Goal: Find specific page/section: Find specific page/section

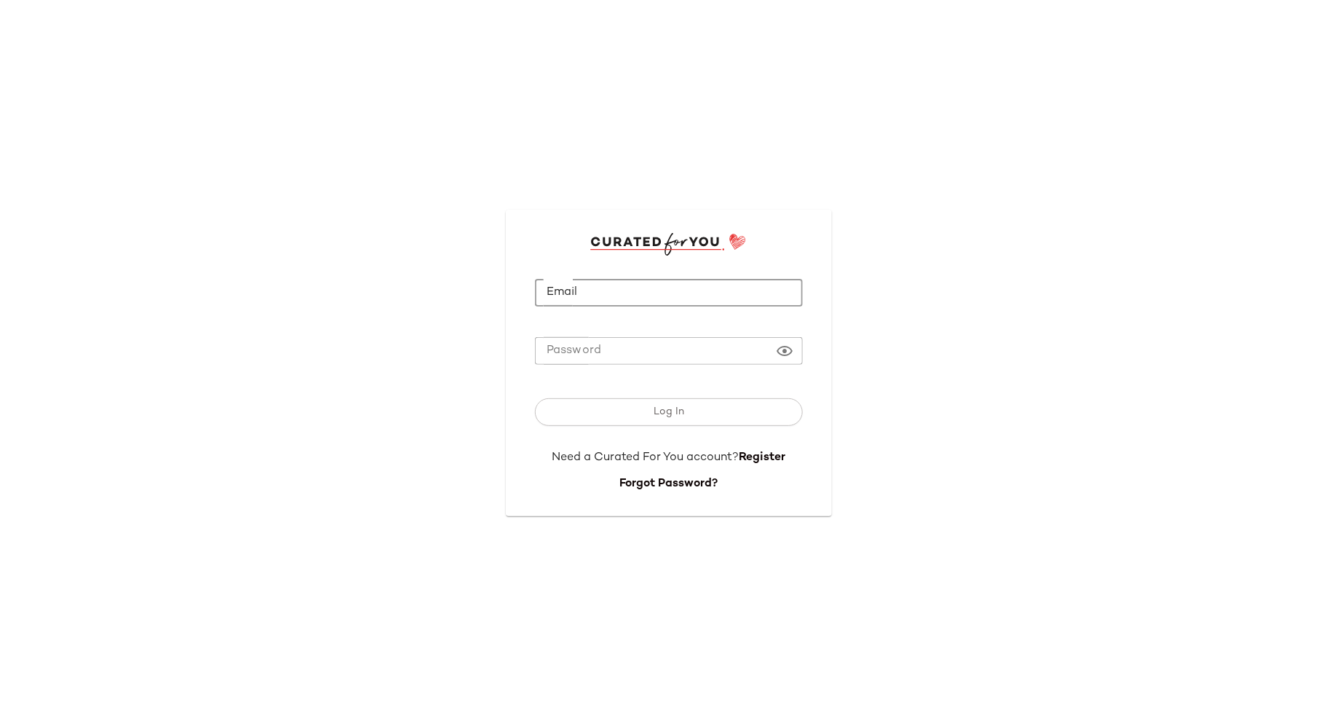
click at [751, 293] on input "Email" at bounding box center [669, 293] width 268 height 28
type input "**********"
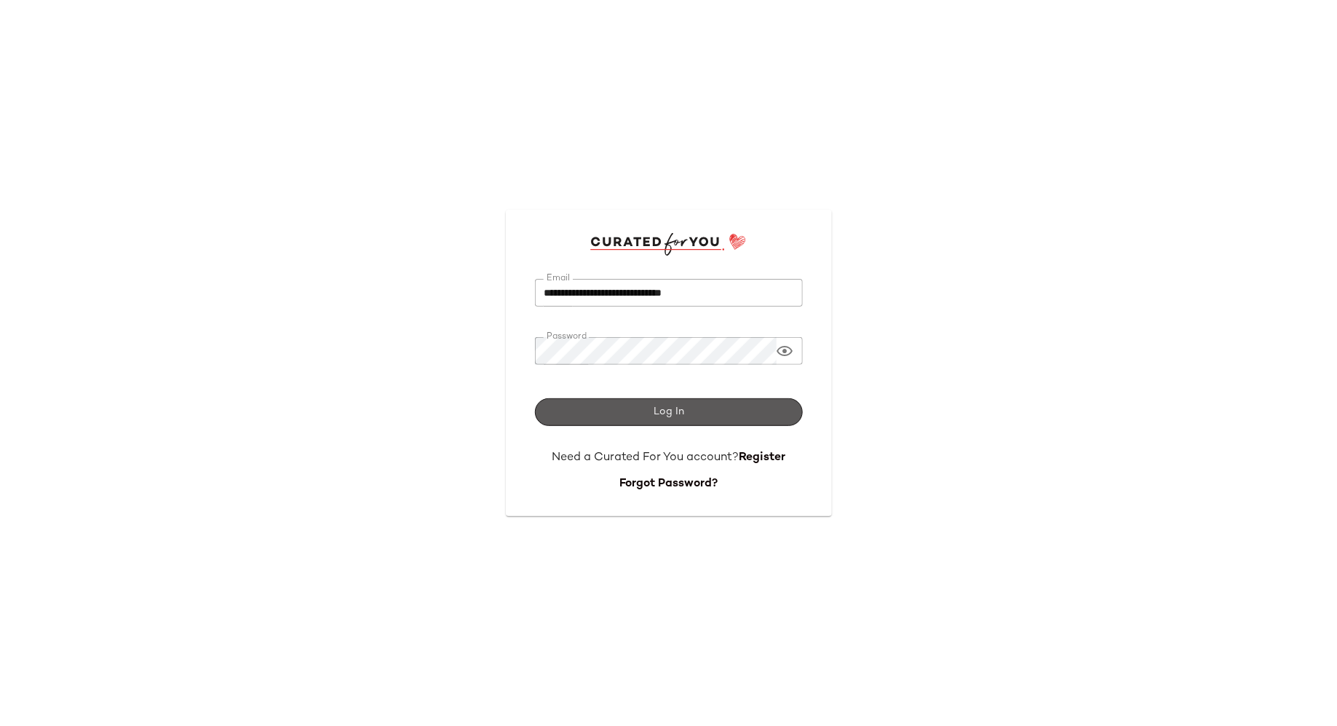
click at [722, 411] on button "Log In" at bounding box center [669, 412] width 268 height 28
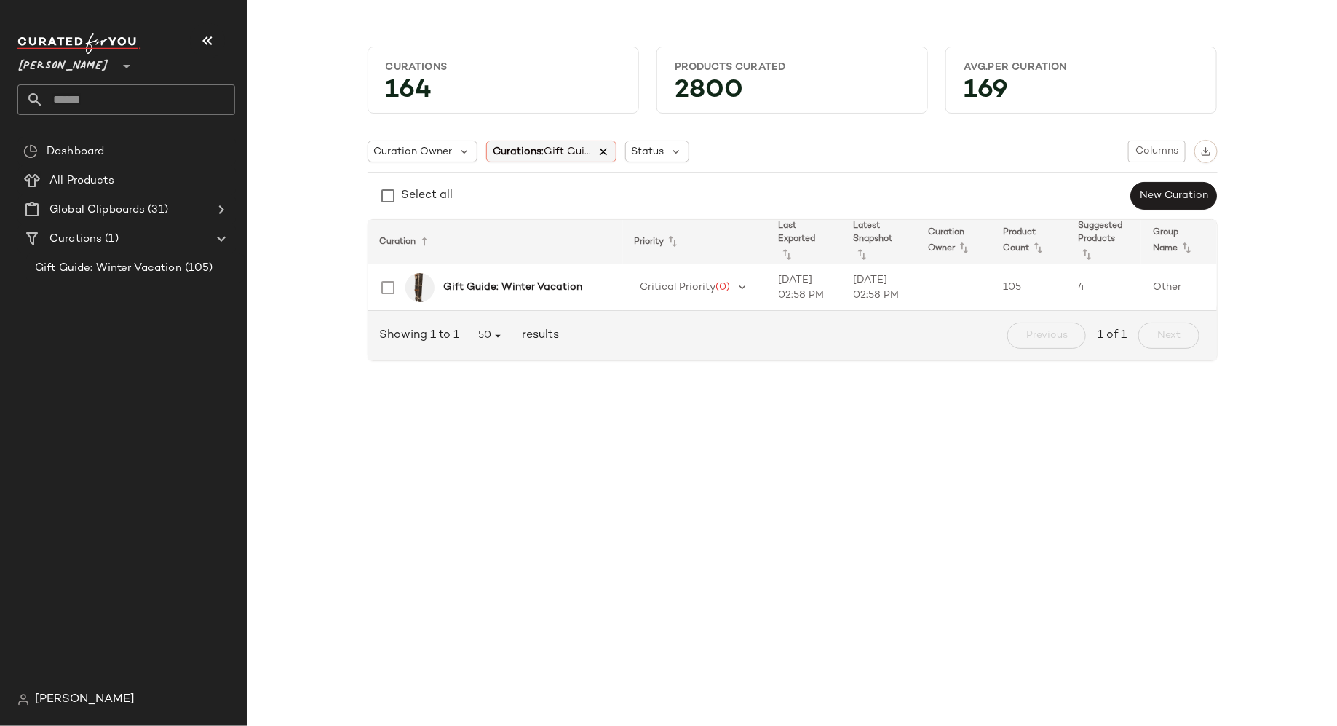
click at [603, 154] on icon at bounding box center [603, 151] width 13 height 13
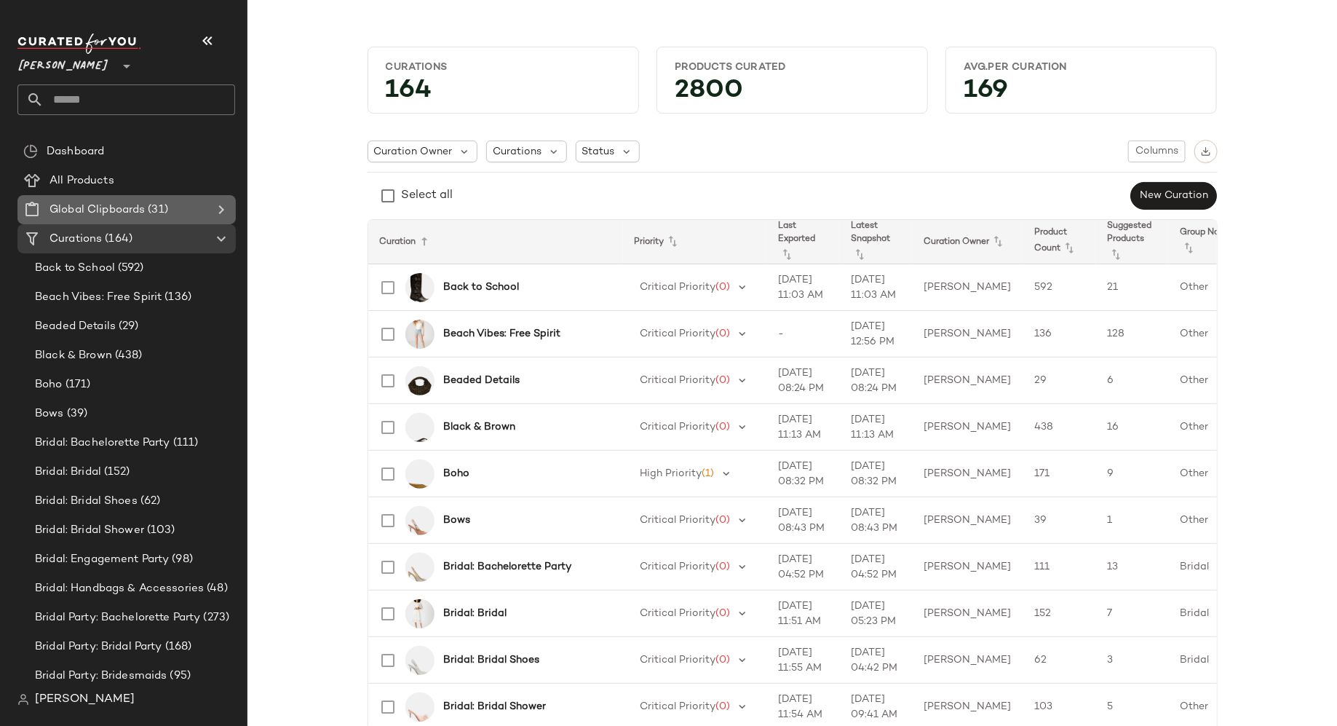
click at [217, 212] on icon at bounding box center [220, 209] width 17 height 17
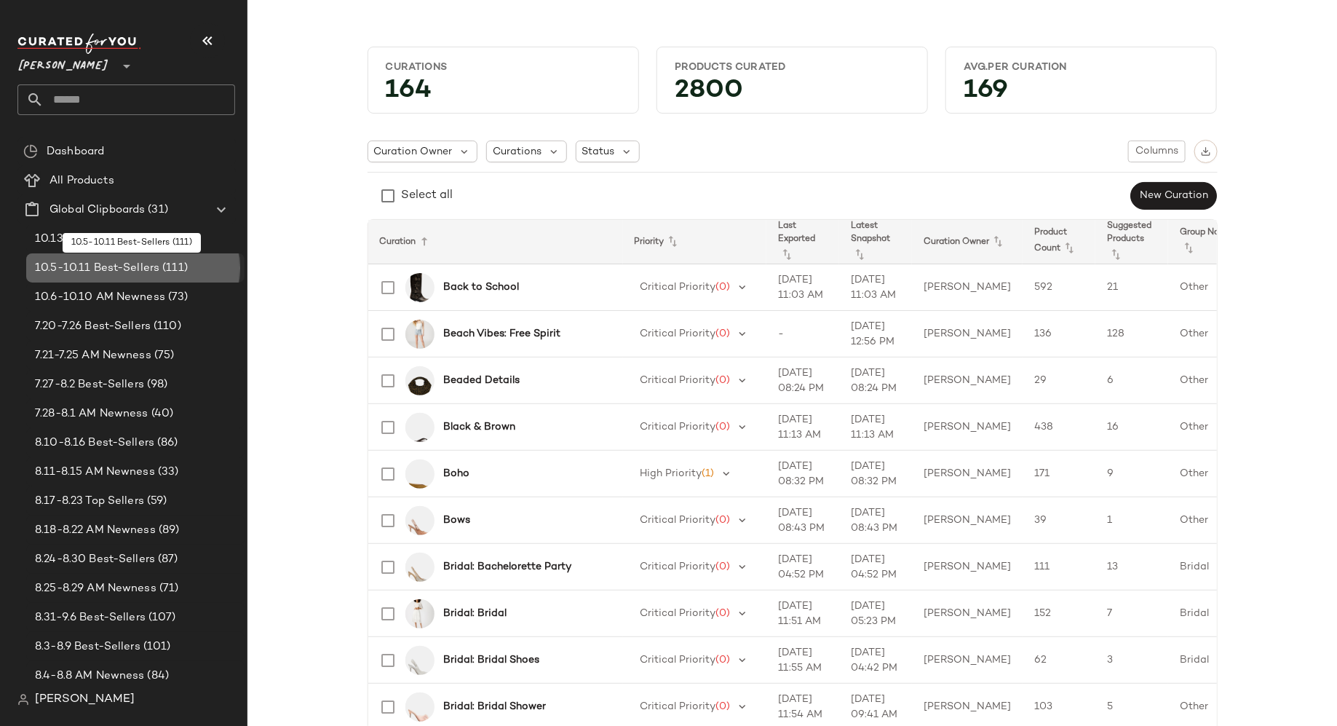
click at [194, 261] on div "10.5-10.11 Best-Sellers (111)" at bounding box center [135, 268] width 208 height 17
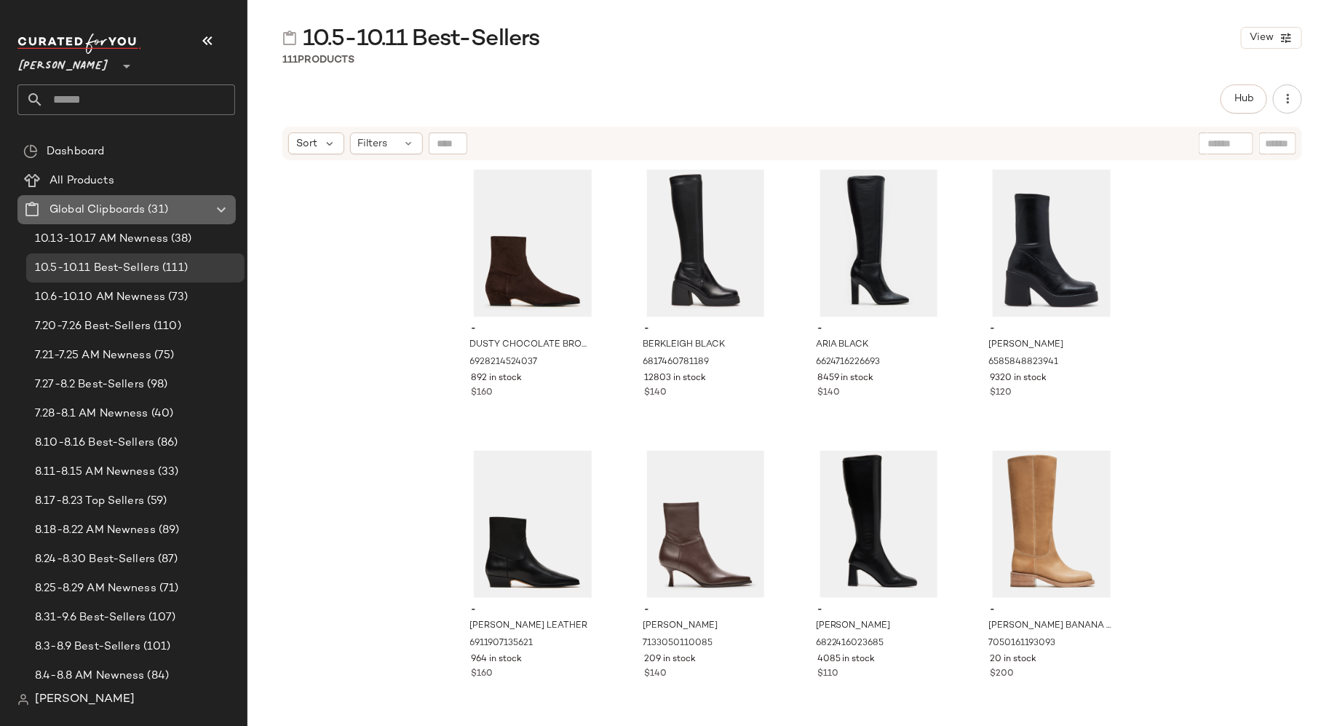
click at [221, 205] on icon at bounding box center [220, 209] width 17 height 17
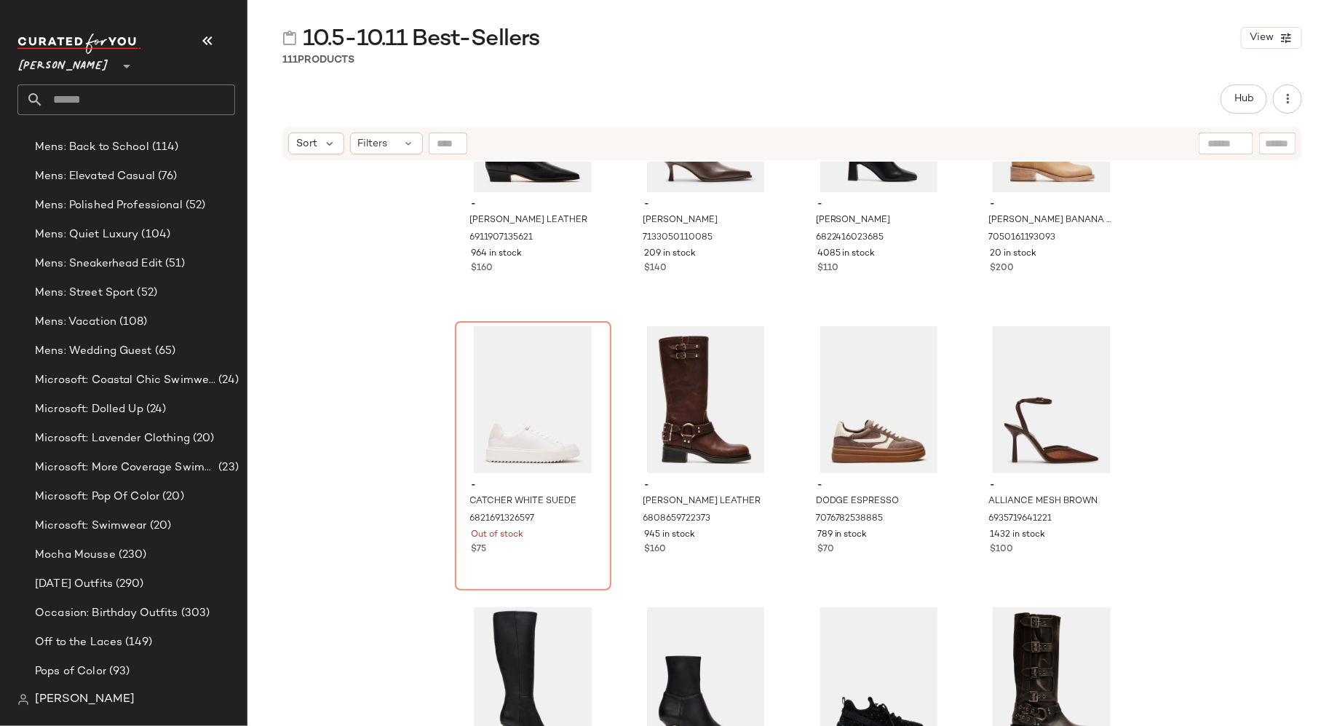
scroll to position [421, 0]
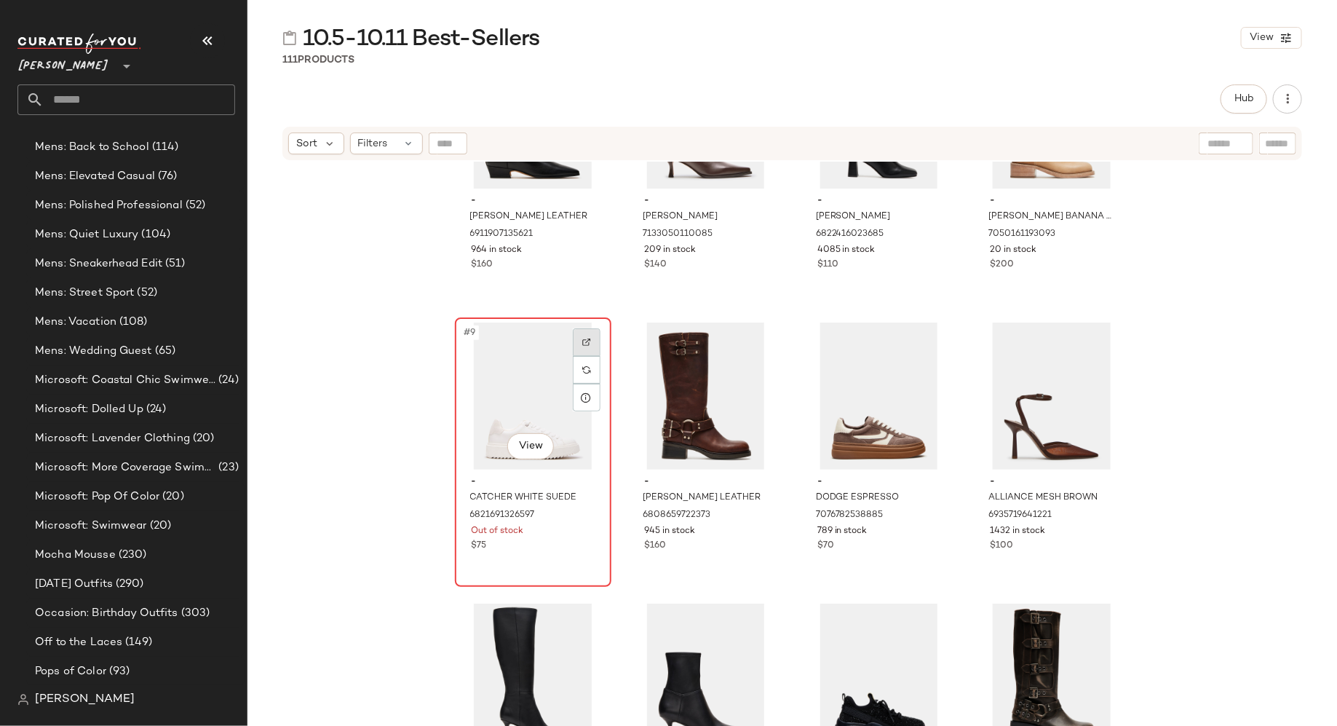
click at [583, 346] on div at bounding box center [587, 342] width 28 height 28
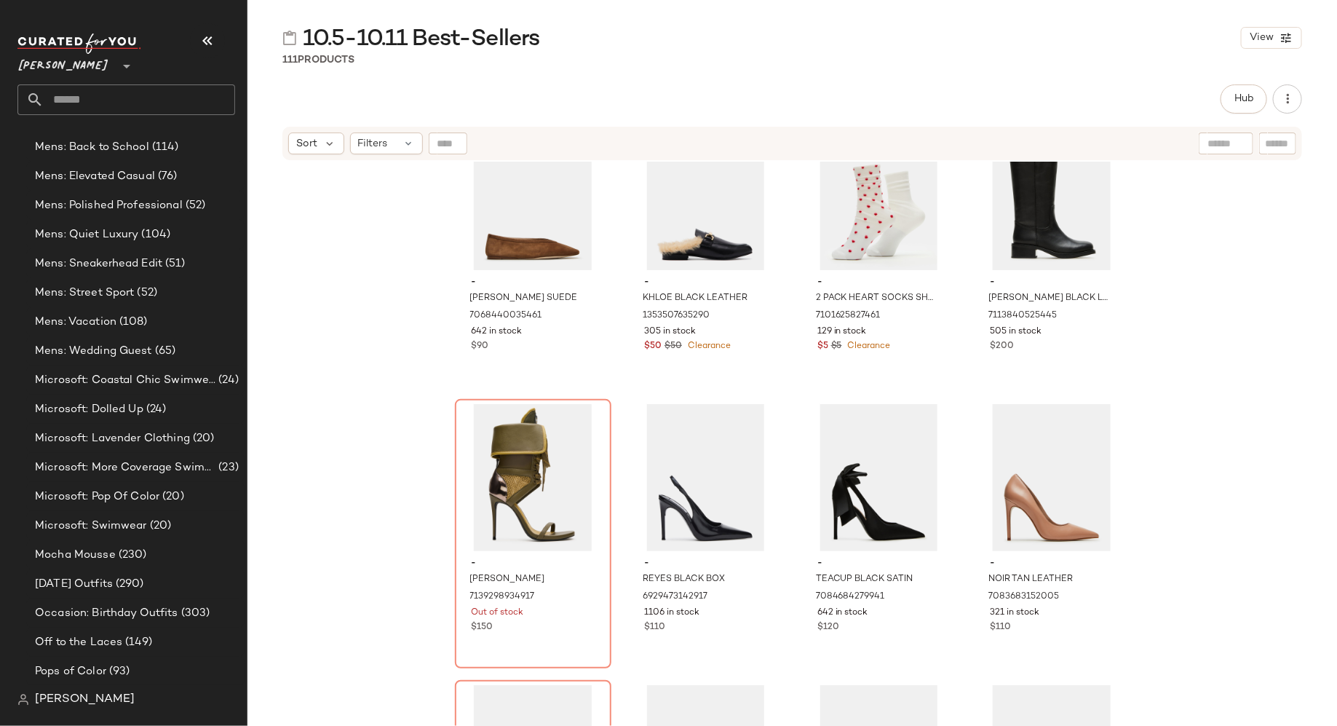
scroll to position [5168, 0]
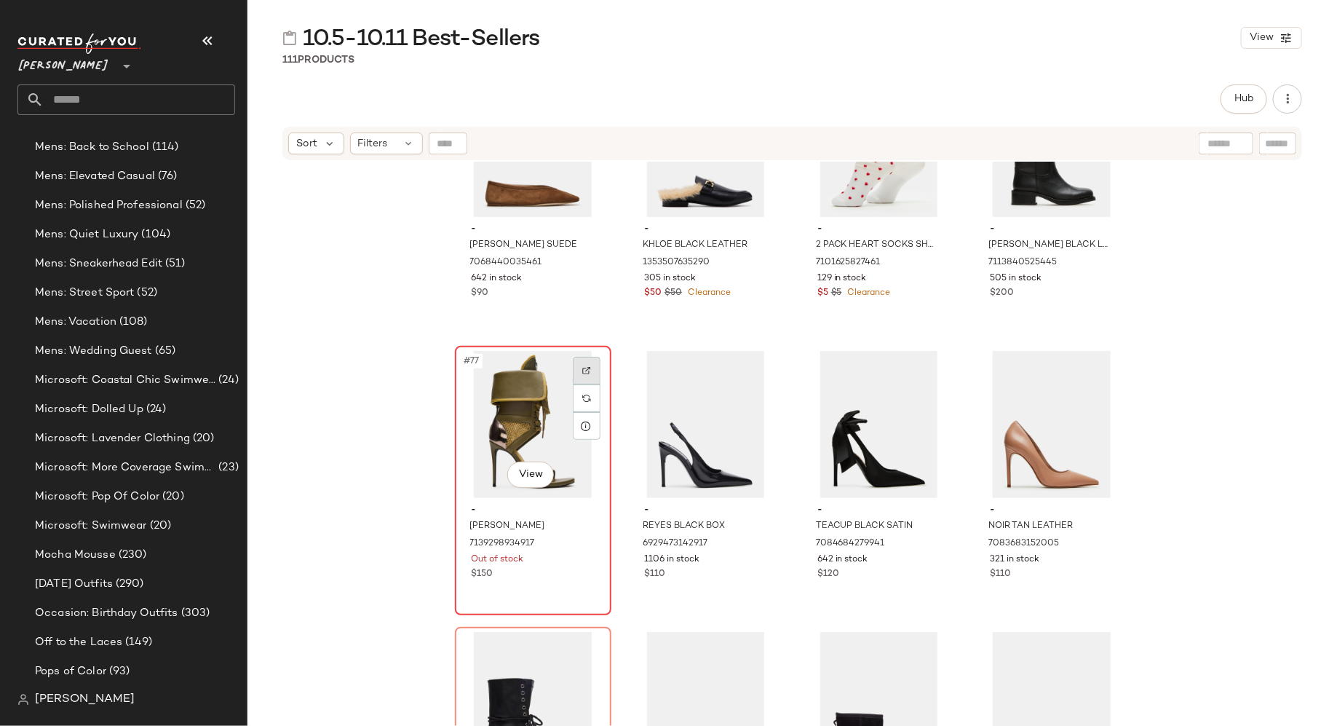
click at [583, 372] on img at bounding box center [586, 370] width 9 height 9
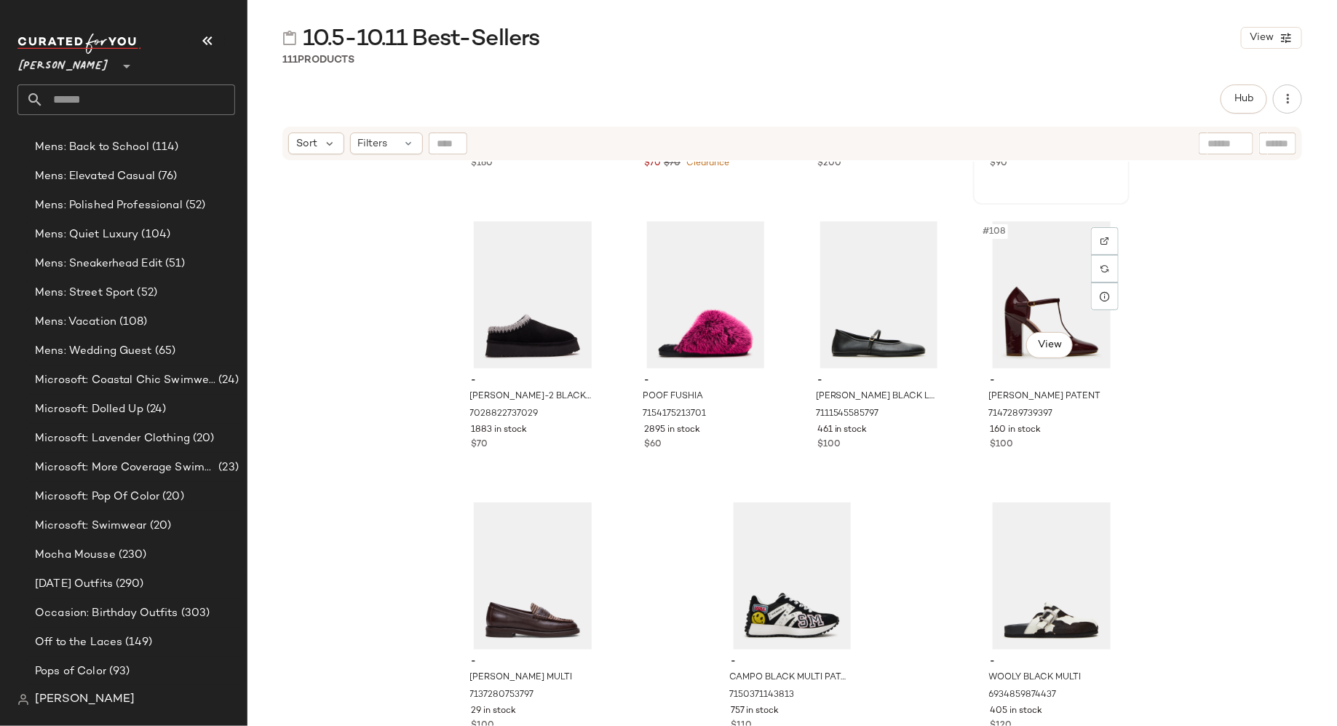
scroll to position [7267, 0]
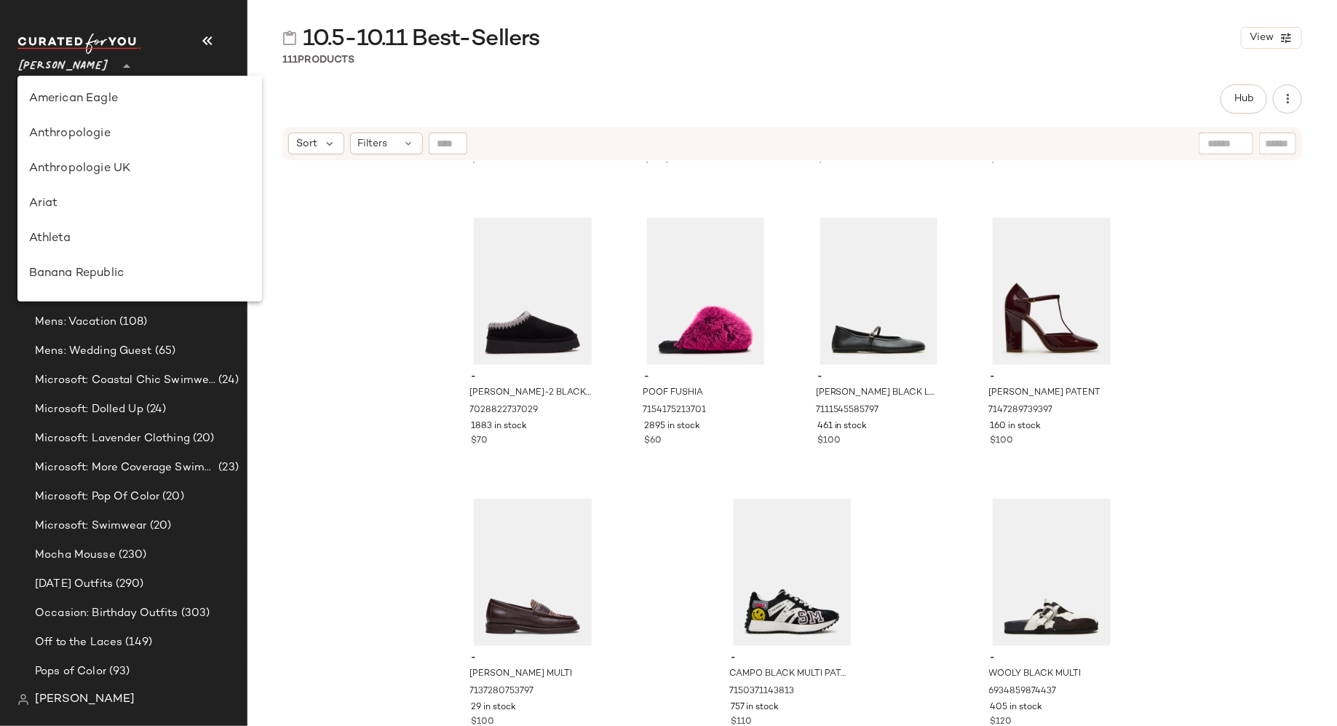
click at [118, 72] on icon at bounding box center [126, 65] width 17 height 17
click at [135, 239] on div "Revolve" at bounding box center [139, 242] width 221 height 17
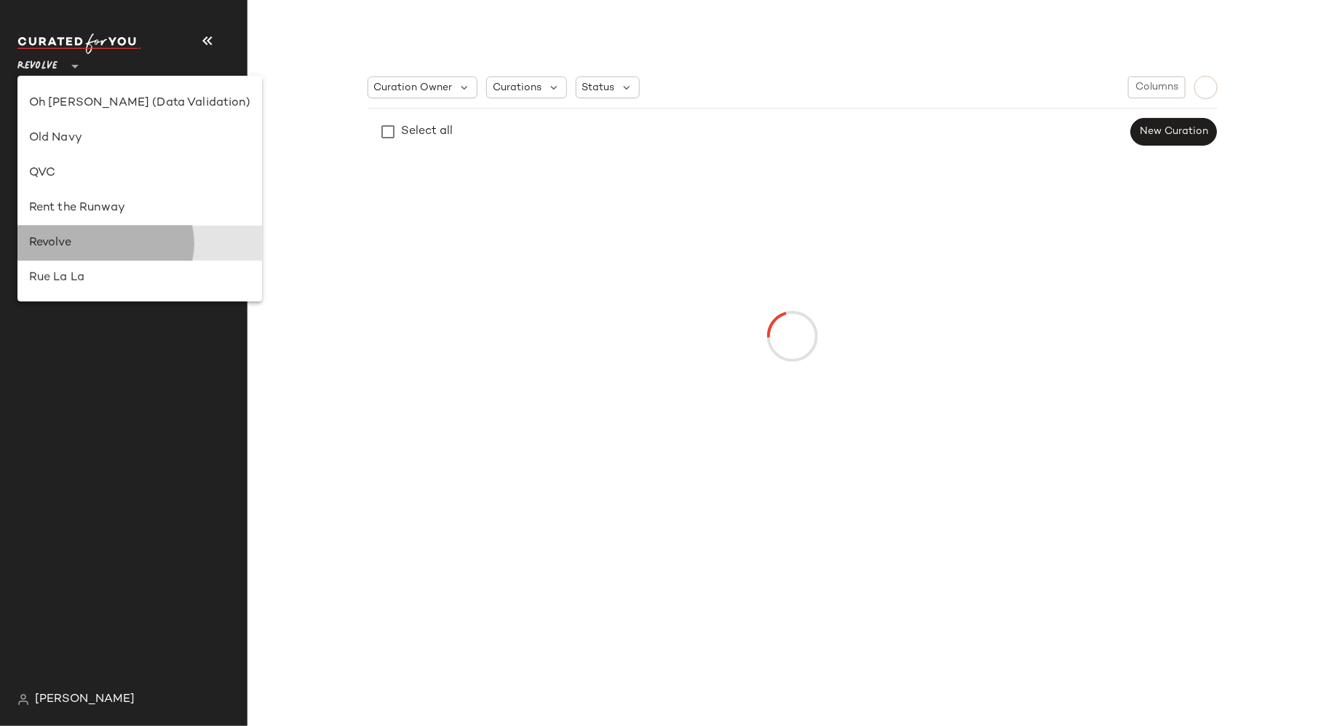
scroll to position [0, 0]
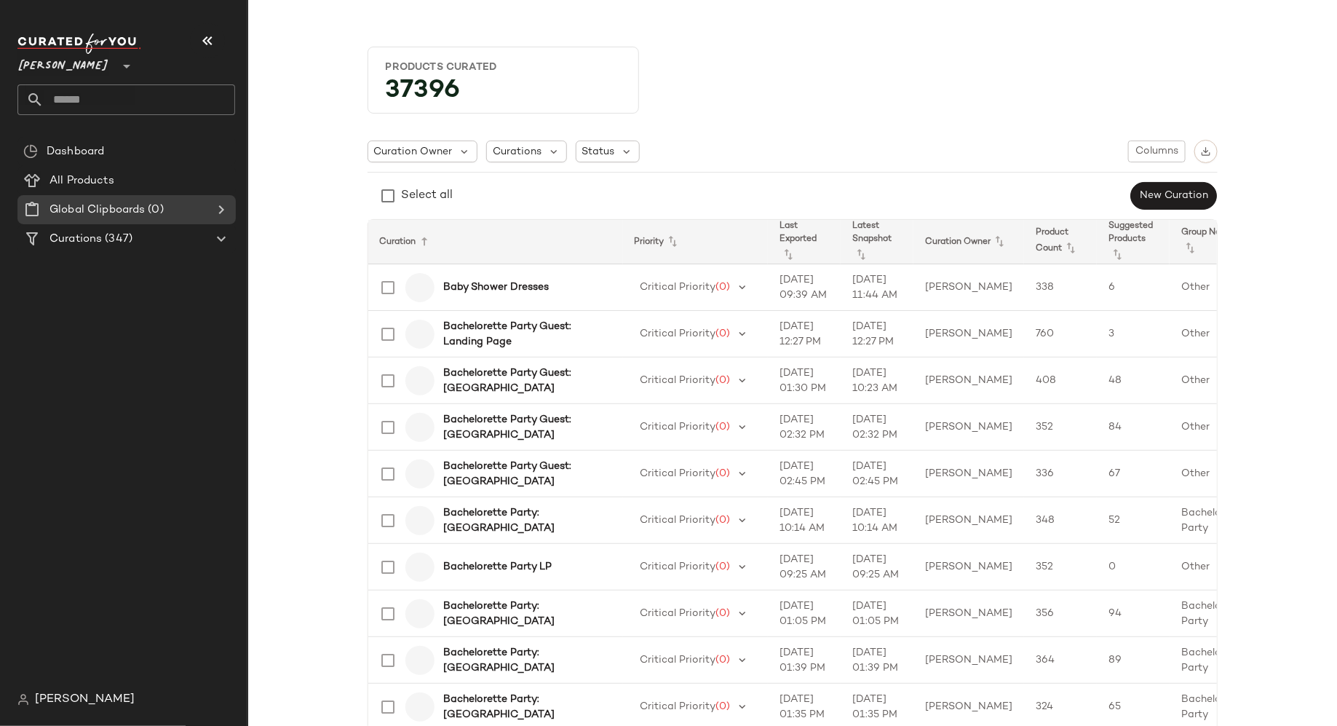
type input "**"
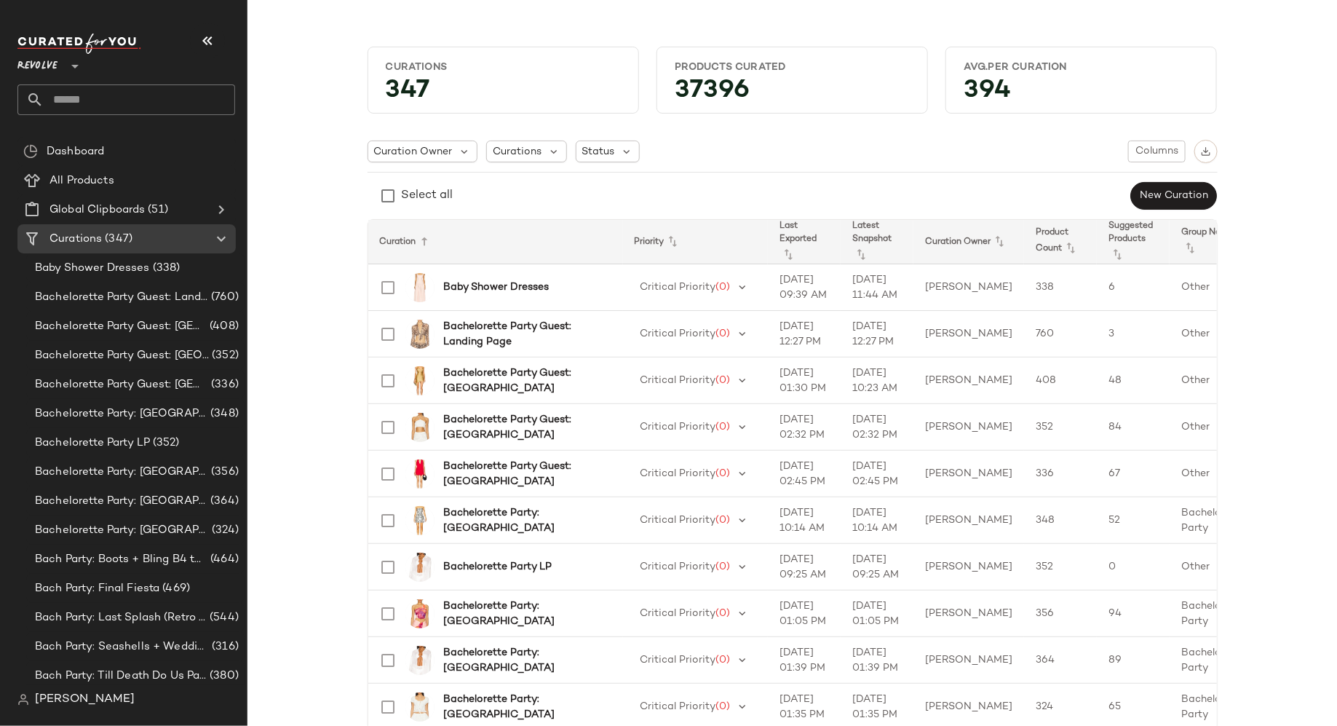
click at [156, 99] on input "text" at bounding box center [139, 99] width 191 height 31
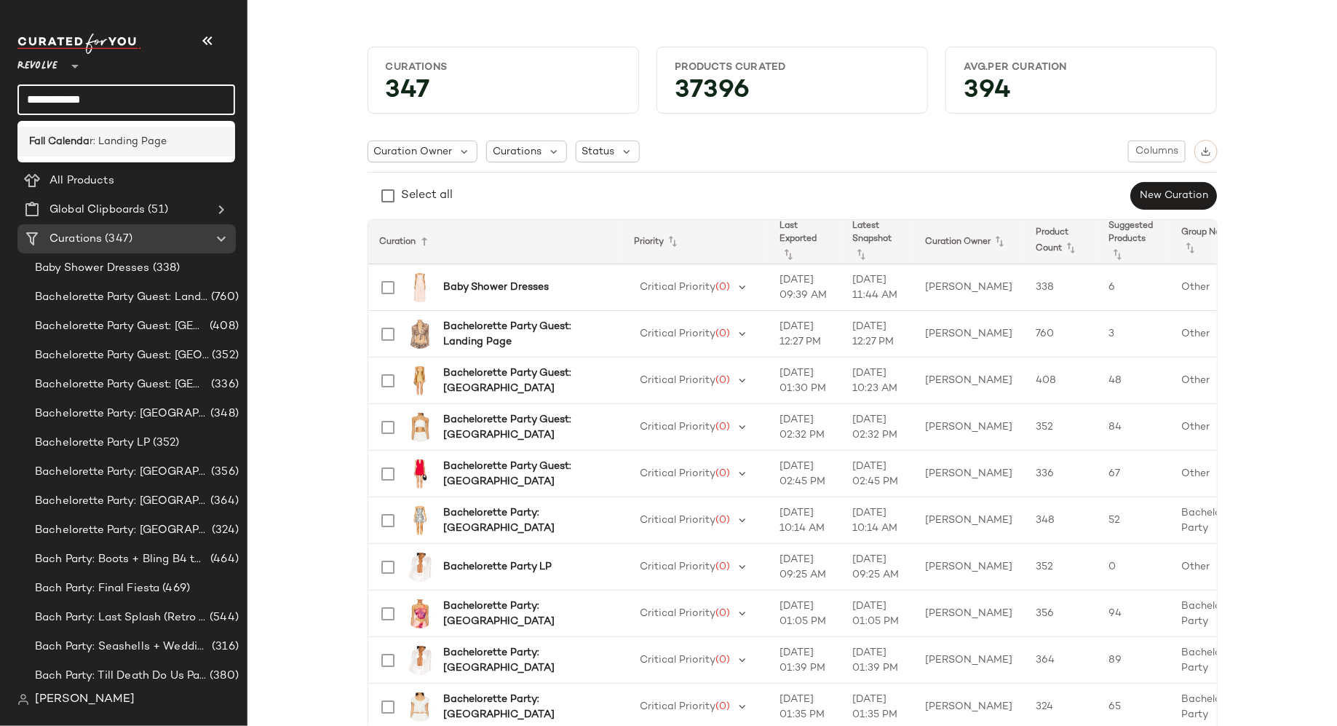
type input "**********"
click at [154, 149] on div "Fall Calenda r: Landing Page" at bounding box center [126, 142] width 218 height 30
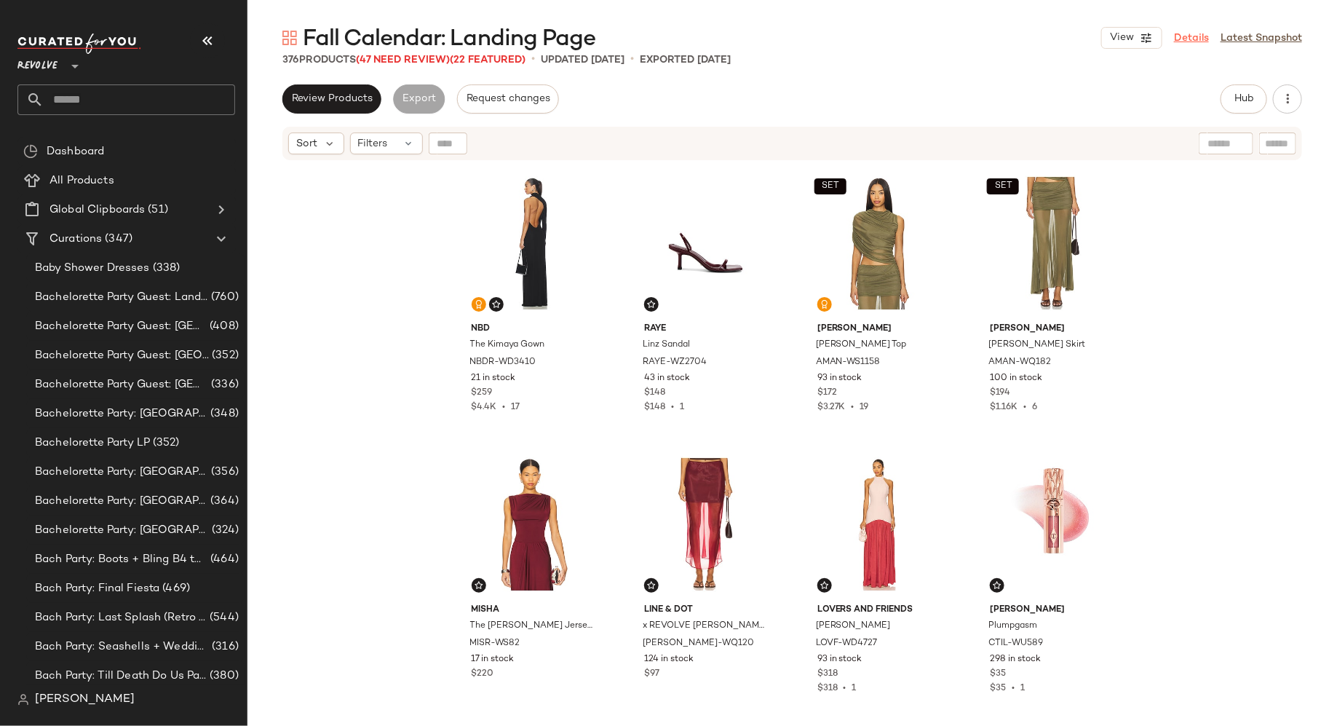
click at [1185, 34] on link "Details" at bounding box center [1191, 38] width 35 height 15
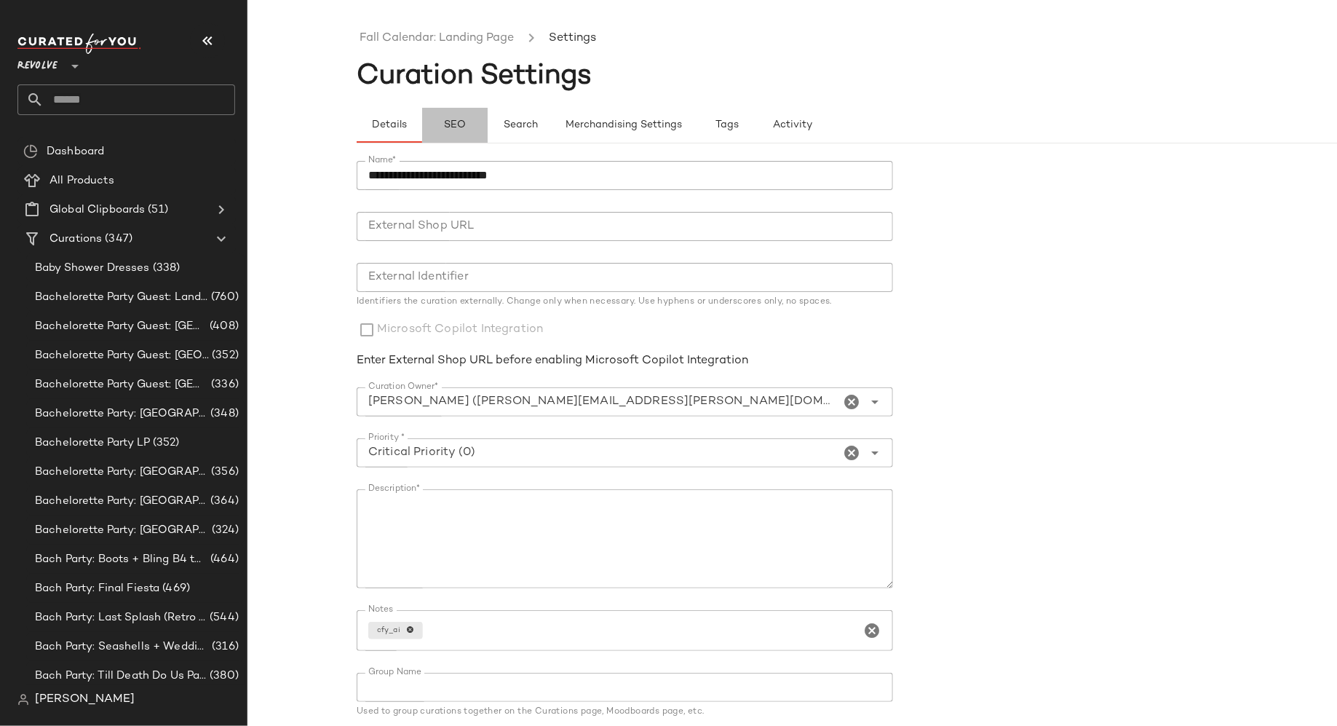
click at [457, 127] on span "SEO" at bounding box center [454, 125] width 23 height 12
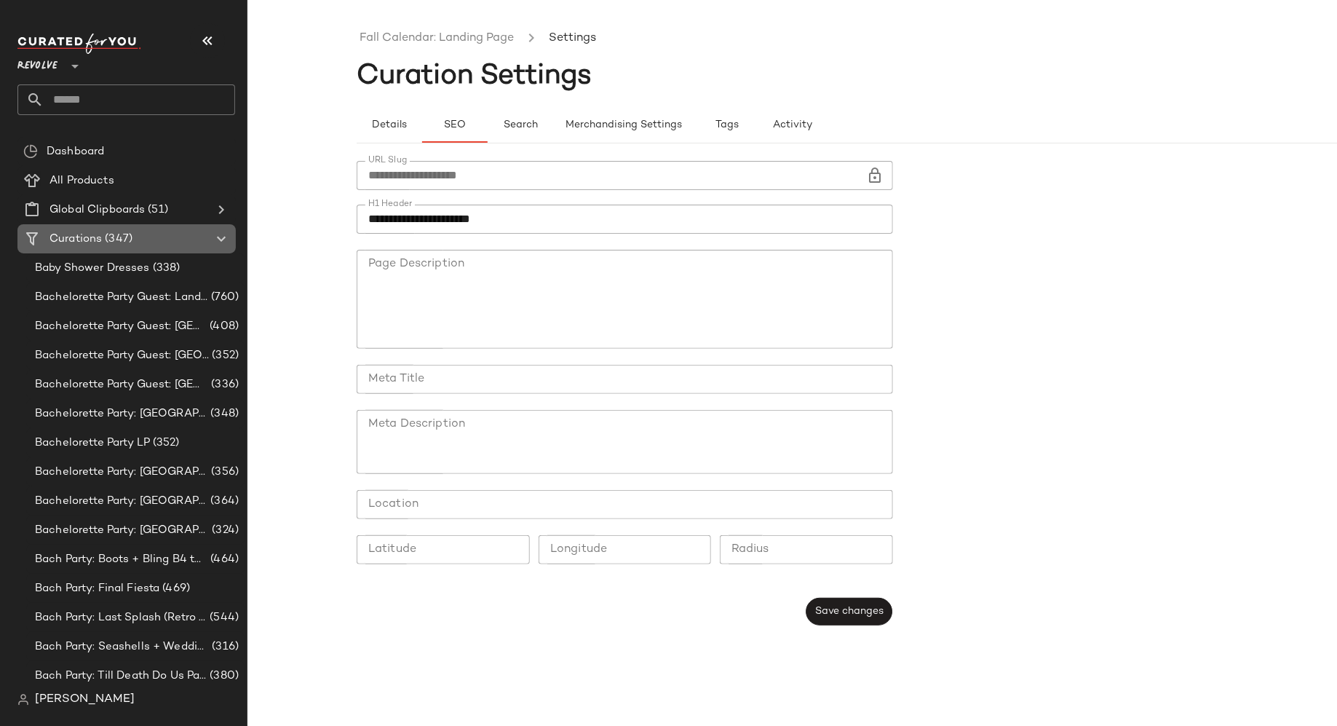
click at [87, 229] on Curations "Curations (347)" at bounding box center [126, 238] width 218 height 29
